Goal: Register for event/course

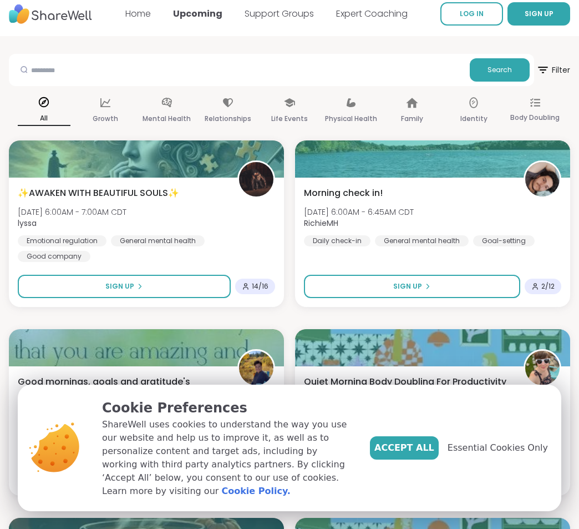
scroll to position [222, 0]
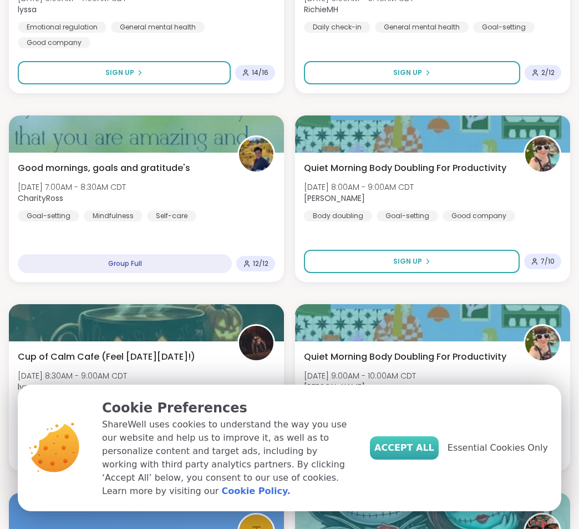
click at [432, 455] on span "Accept All" at bounding box center [405, 447] width 60 height 13
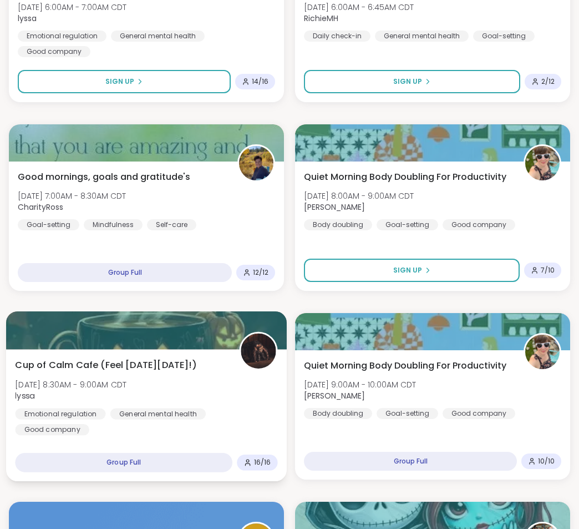
scroll to position [0, 0]
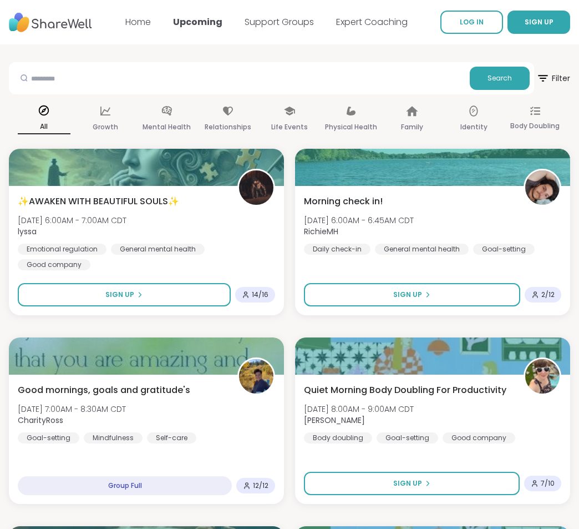
click at [263, 14] on div "Home Upcoming Support Groups Expert Coaching" at bounding box center [266, 22] width 283 height 31
click at [273, 17] on link "Support Groups" at bounding box center [279, 22] width 69 height 13
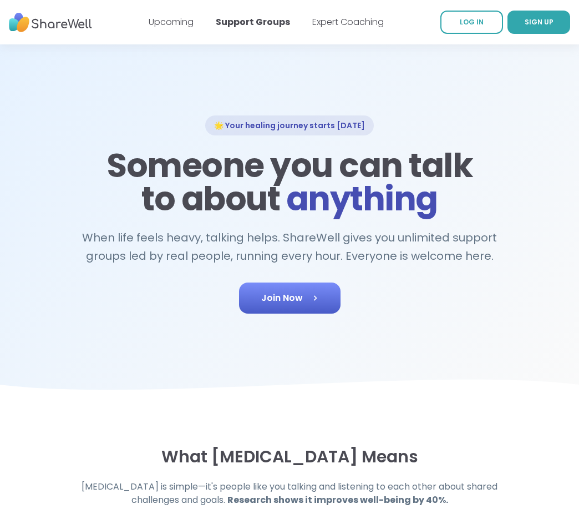
click at [284, 289] on link "Join Now" at bounding box center [290, 298] width 102 height 31
click at [348, 23] on link "Expert Coaching" at bounding box center [348, 22] width 72 height 13
